Goal: Task Accomplishment & Management: Manage account settings

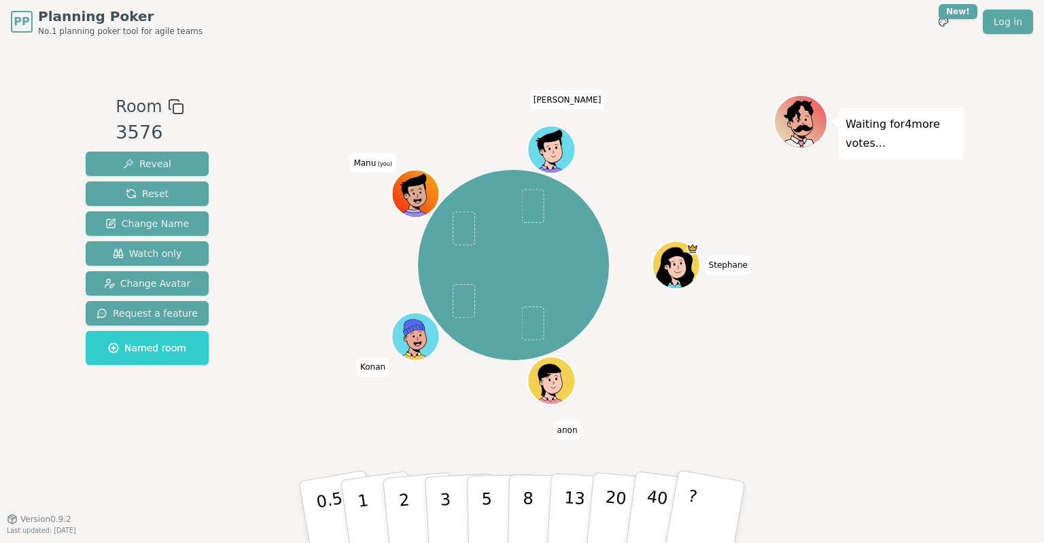
click at [901, 317] on div "Waiting for 4 more votes..." at bounding box center [869, 281] width 190 height 374
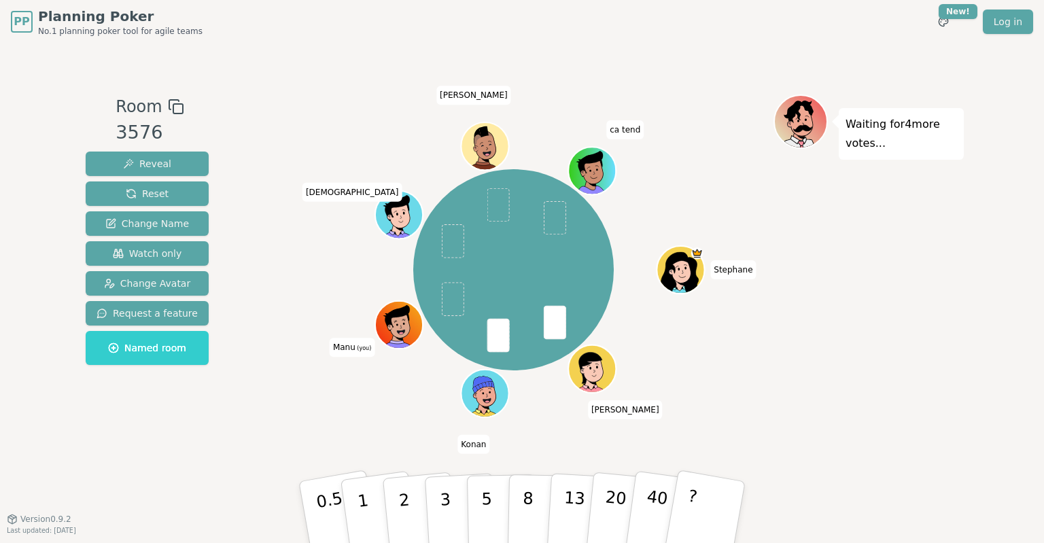
click at [356, 348] on span "Manu (you)" at bounding box center [352, 348] width 45 height 19
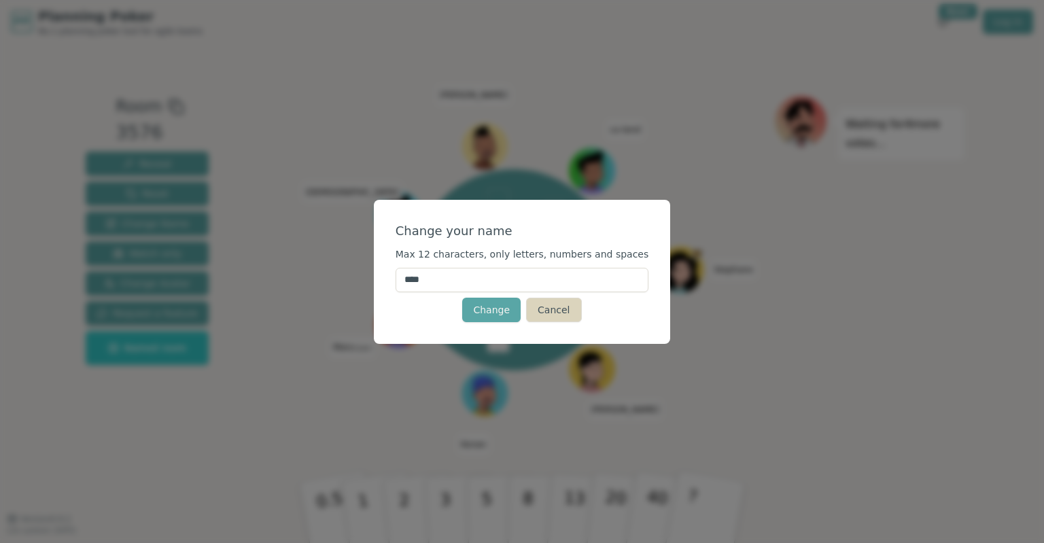
click at [558, 309] on button "Cancel" at bounding box center [553, 310] width 55 height 24
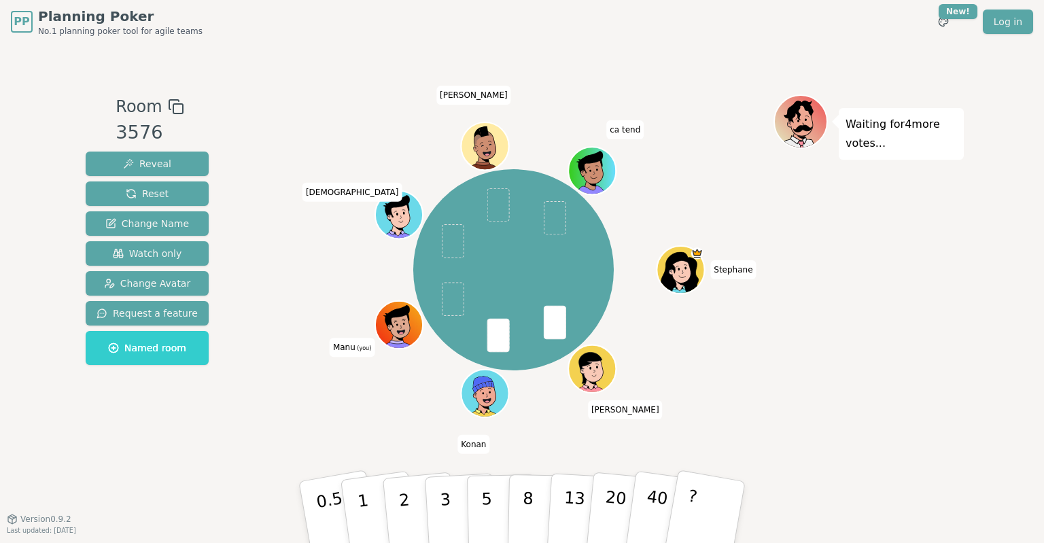
click at [350, 345] on span "Manu (you)" at bounding box center [352, 348] width 45 height 19
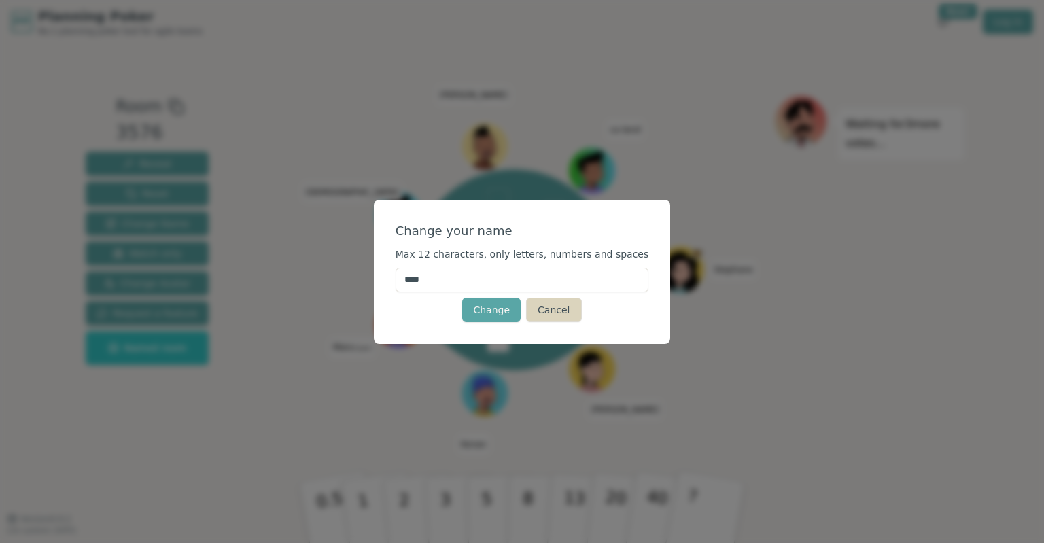
click at [563, 311] on button "Cancel" at bounding box center [553, 310] width 55 height 24
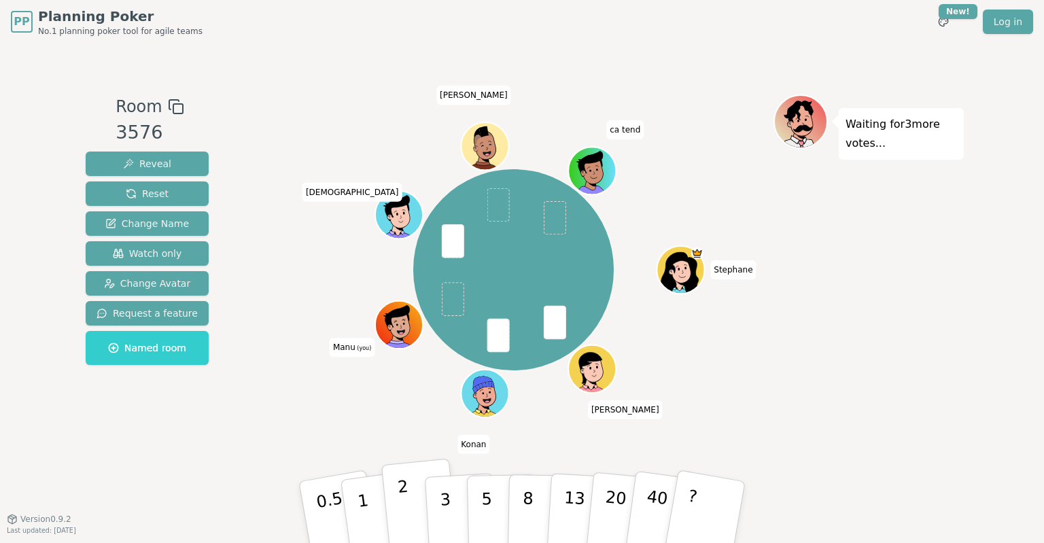
click at [417, 496] on button "2" at bounding box center [419, 513] width 77 height 108
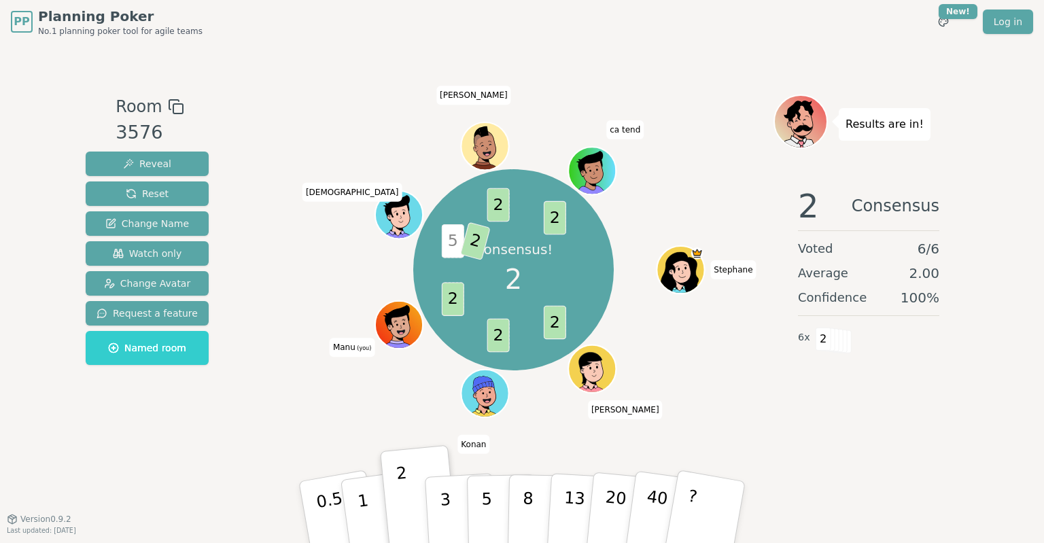
click at [364, 347] on span "(you)" at bounding box center [364, 349] width 16 height 6
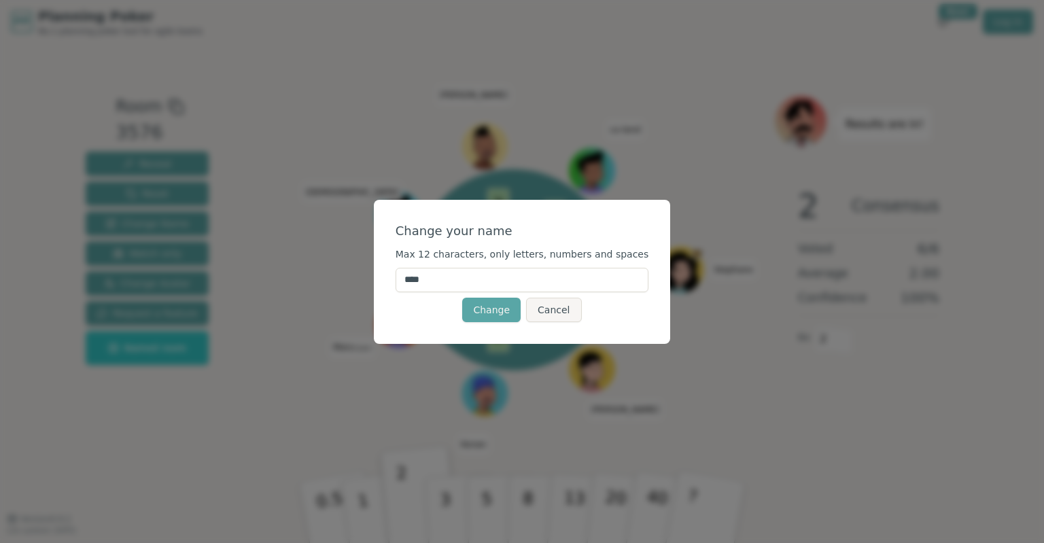
click at [580, 311] on div "Change Cancel" at bounding box center [523, 310] width 254 height 24
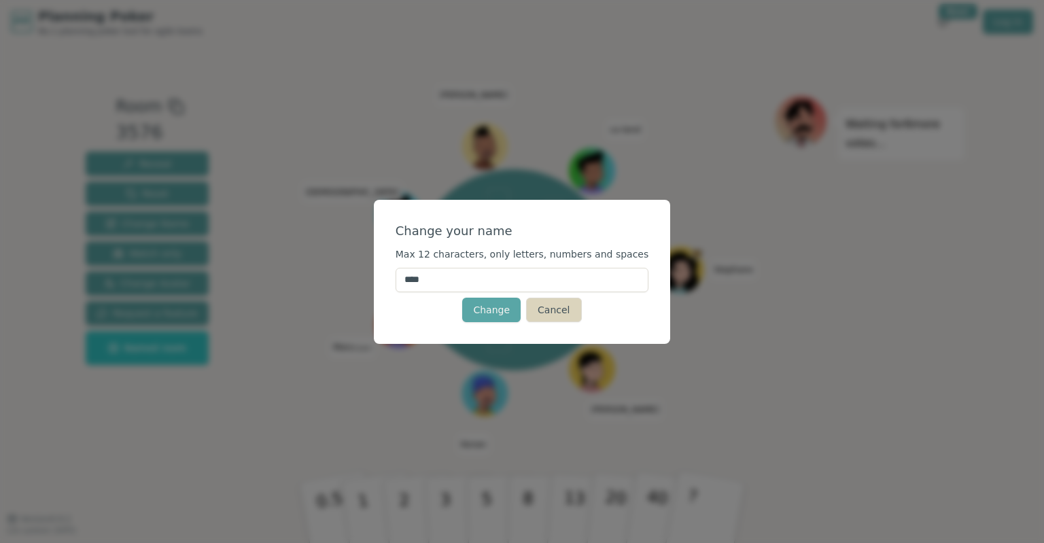
click at [550, 307] on button "Cancel" at bounding box center [553, 310] width 55 height 24
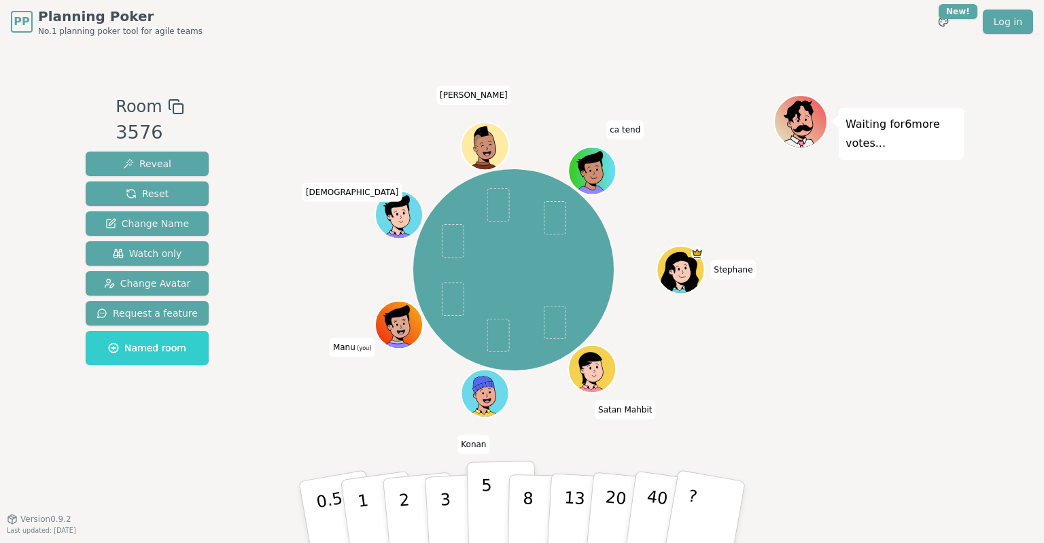
click at [477, 503] on button "5" at bounding box center [502, 512] width 70 height 103
click at [330, 351] on div "Stephane Satan Mahbit Konan Manu (you) SatanAlain SAUP Alain ca tend" at bounding box center [514, 270] width 520 height 303
click at [334, 351] on span "Manu (you)" at bounding box center [352, 348] width 45 height 19
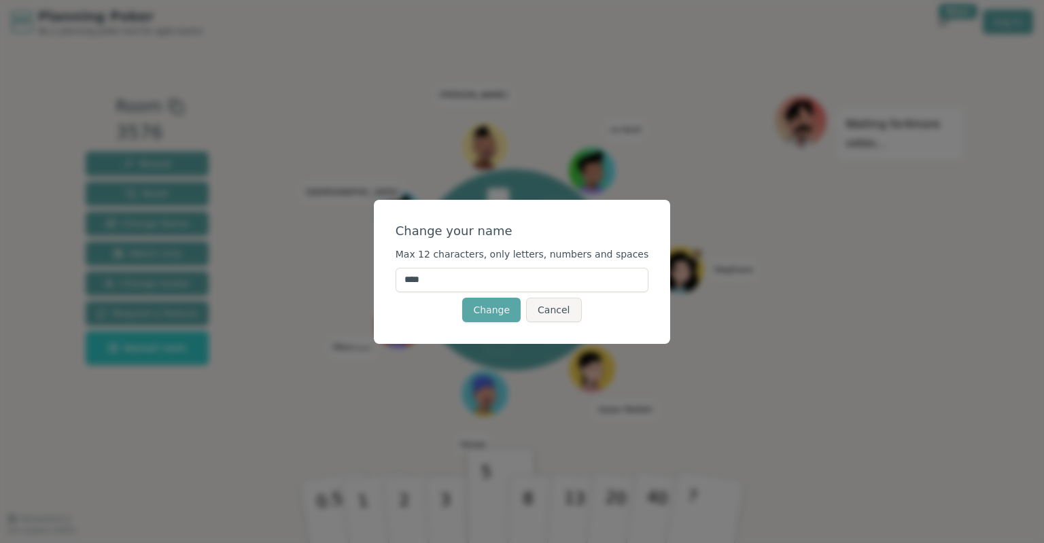
click at [339, 351] on div "Change your name Max 12 characters, only letters, numbers and spaces **** Chang…" at bounding box center [522, 271] width 1044 height 543
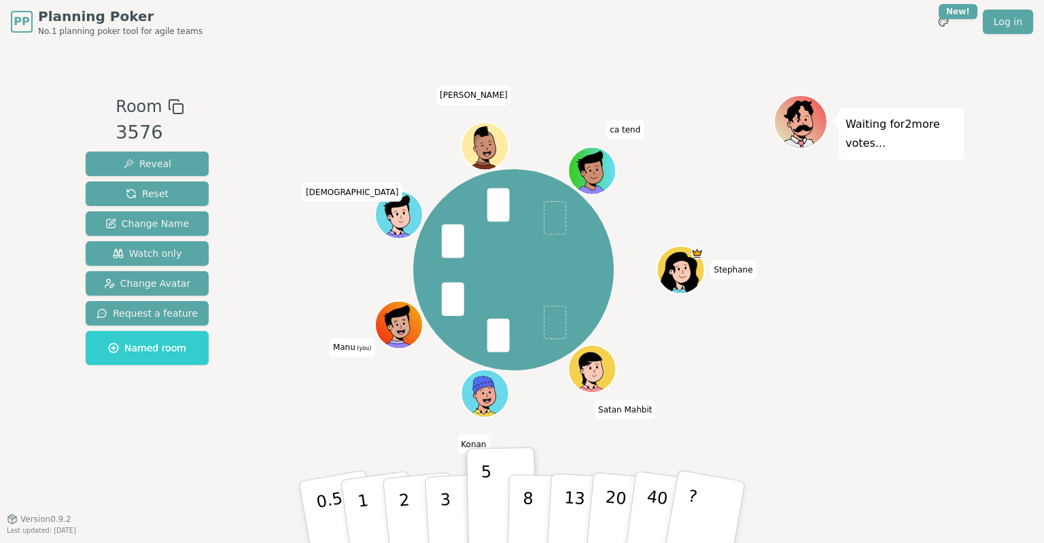
click at [353, 349] on span "Manu (you)" at bounding box center [352, 348] width 45 height 19
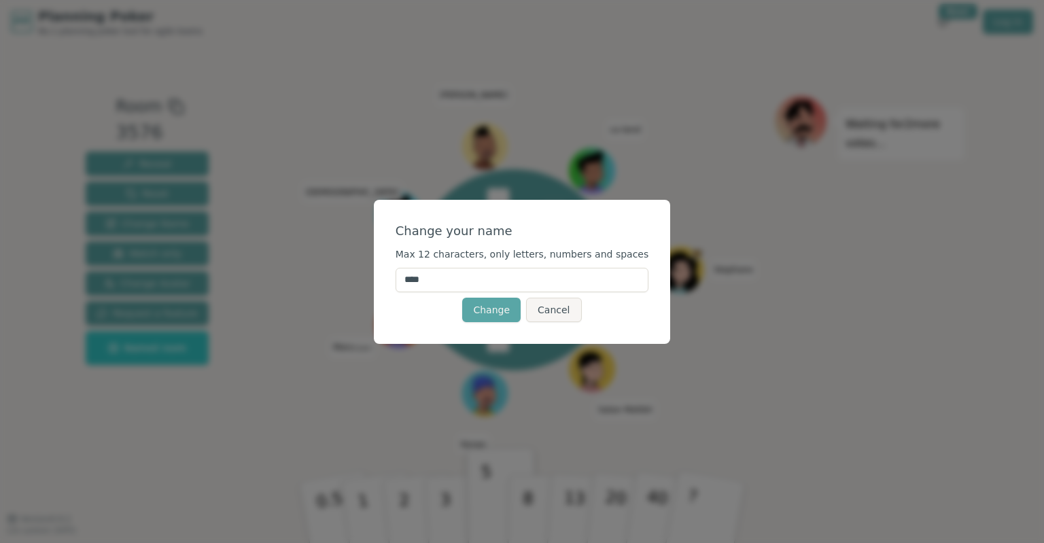
drag, startPoint x: 458, startPoint y: 292, endPoint x: 431, endPoint y: 284, distance: 28.2
click at [431, 284] on input "****" at bounding box center [523, 280] width 254 height 24
click at [472, 313] on button "Change" at bounding box center [491, 310] width 58 height 24
click at [485, 317] on button "Change" at bounding box center [491, 310] width 58 height 24
click at [455, 281] on input "********" at bounding box center [523, 280] width 254 height 24
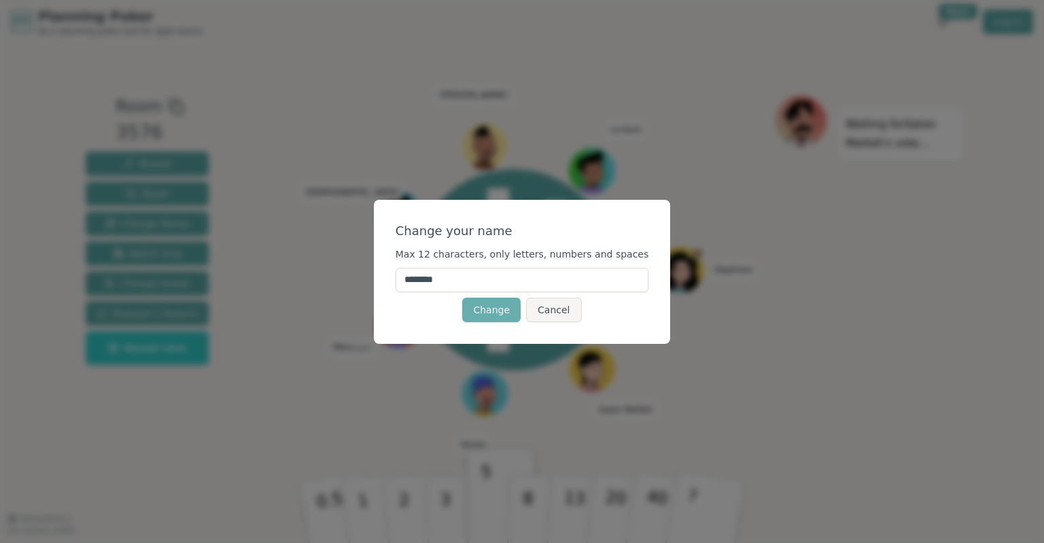
type input "********"
click at [475, 307] on button "Change" at bounding box center [491, 310] width 58 height 24
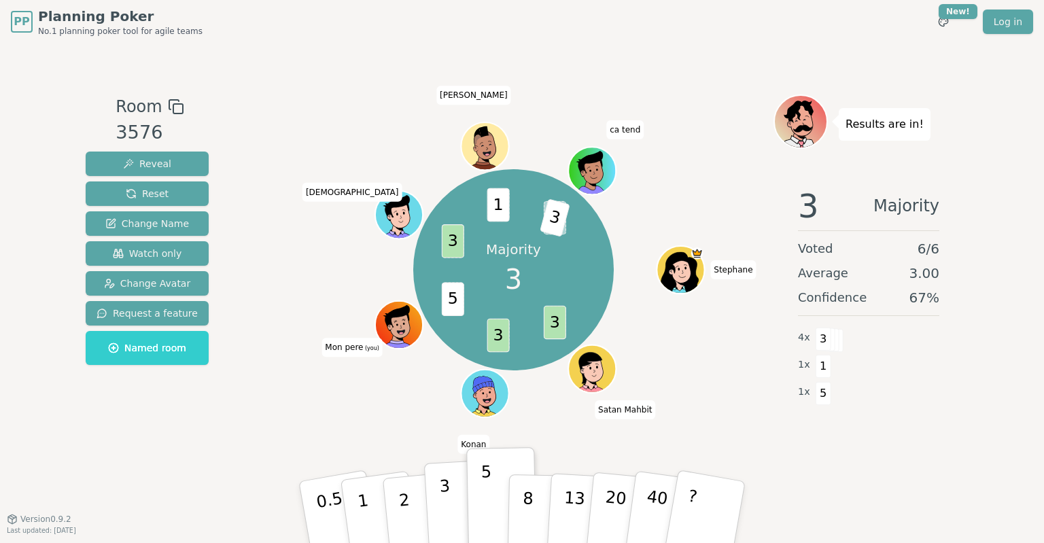
click at [444, 525] on p "3" at bounding box center [446, 514] width 15 height 74
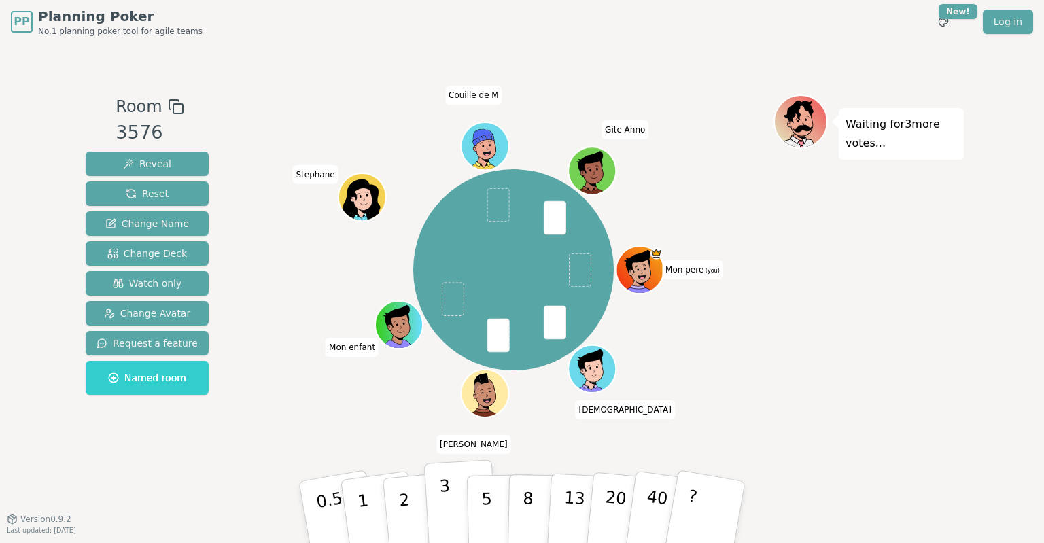
click at [436, 499] on button "3" at bounding box center [461, 513] width 74 height 106
click at [655, 506] on p "40" at bounding box center [655, 511] width 31 height 75
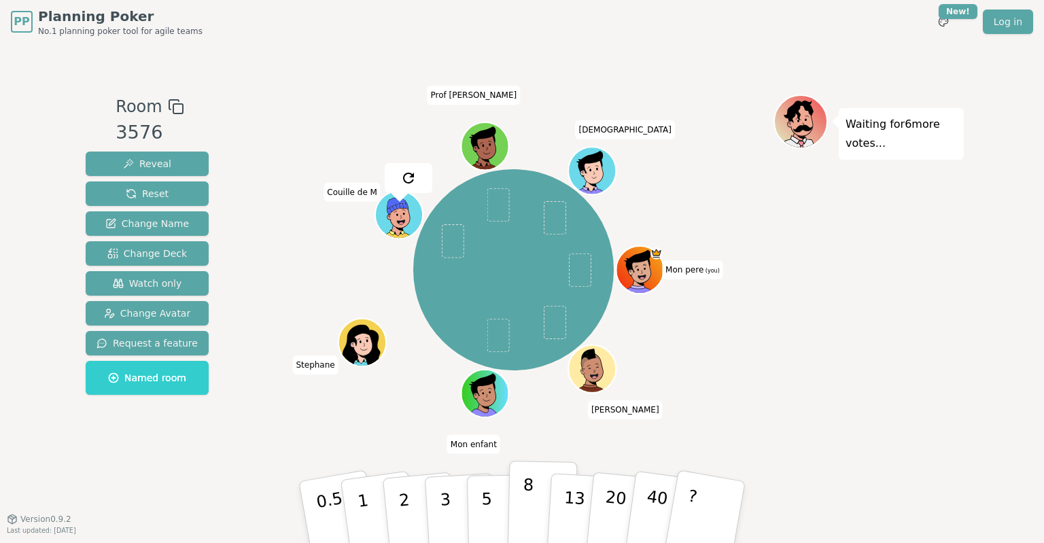
click at [533, 499] on button "8" at bounding box center [543, 512] width 70 height 103
